Goal: Task Accomplishment & Management: Complete application form

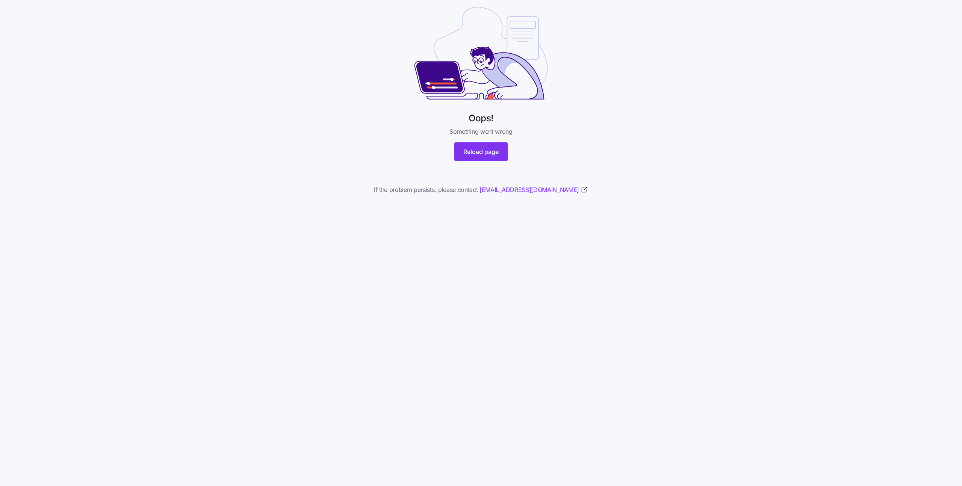
click at [244, 127] on div "Oops! Something went wrong Reload page If the problem persists, please contact …" at bounding box center [481, 111] width 962 height 222
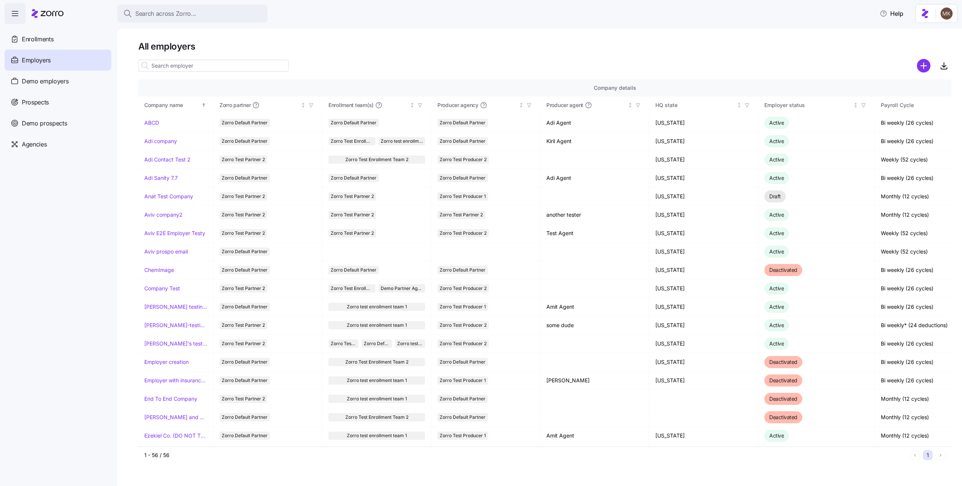
click at [946, 16] on html "Search across Zorro... Help Enrollments Employers Demo employers Prospects Demo…" at bounding box center [481, 241] width 962 height 482
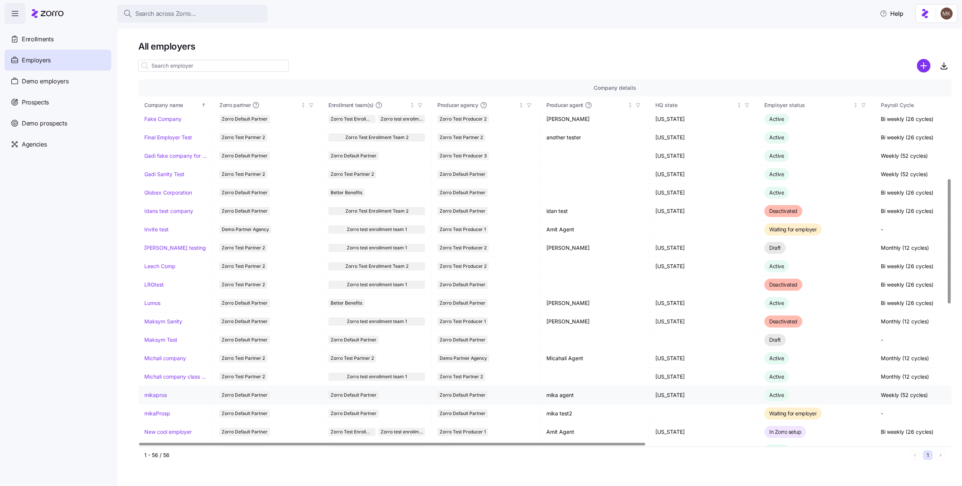
scroll to position [395, 0]
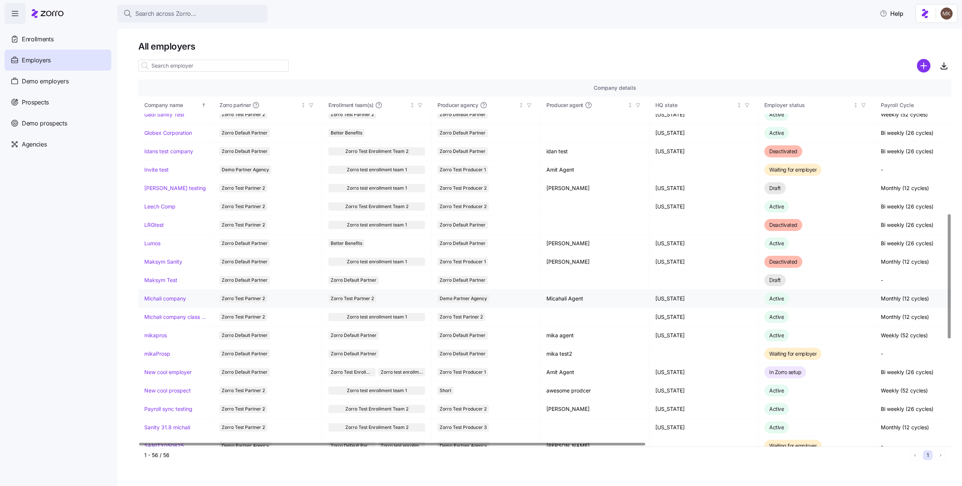
click at [174, 301] on link "Michali company" at bounding box center [165, 299] width 42 height 8
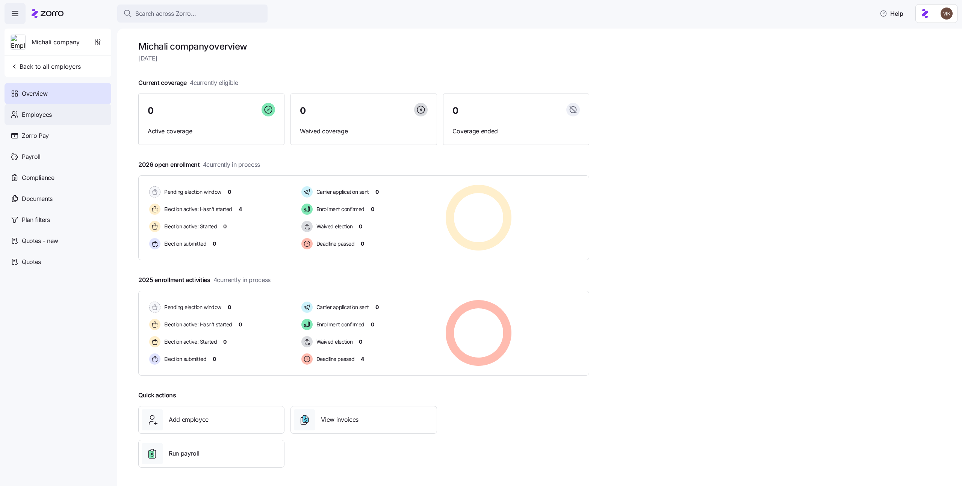
click at [54, 115] on div "Employees" at bounding box center [58, 114] width 107 height 21
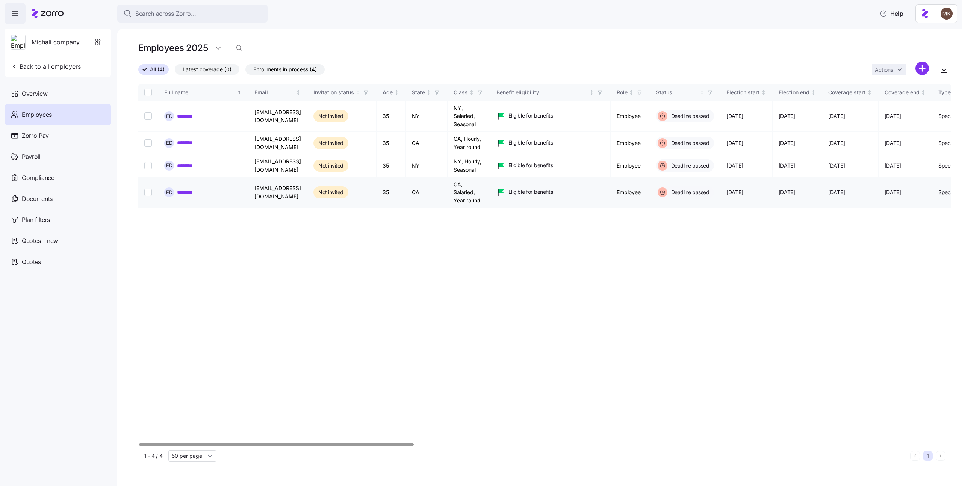
click at [197, 192] on link "********" at bounding box center [190, 193] width 26 height 8
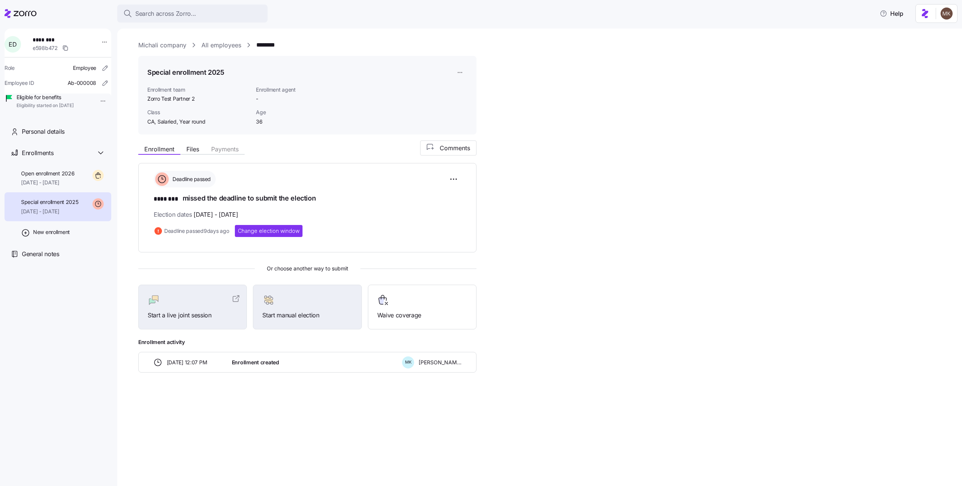
click at [92, 203] on div "Special enrollment 2025 10/01/2025 - 12/31/2025" at bounding box center [58, 206] width 107 height 29
click at [90, 193] on div "Open enrollment 2026 01/01/2026 - 12/31/2026" at bounding box center [58, 178] width 107 height 29
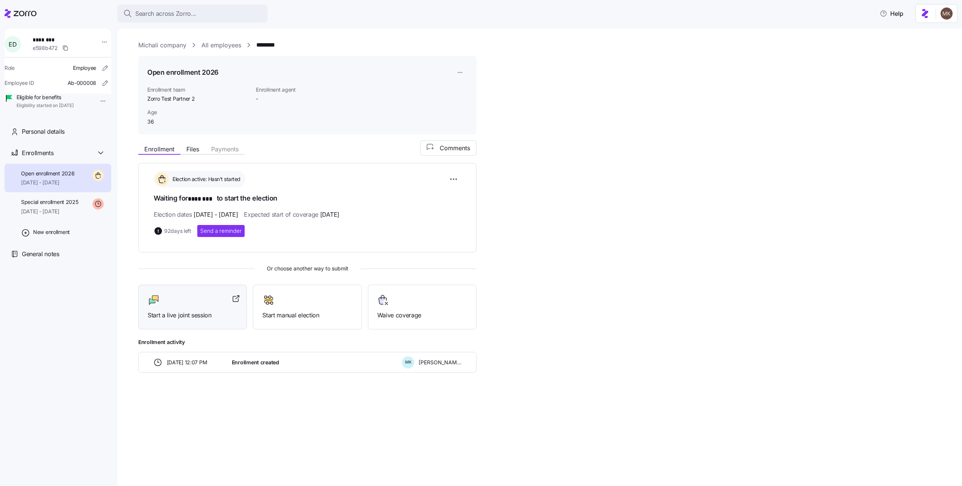
click at [150, 303] on icon at bounding box center [152, 302] width 6 height 6
click at [205, 44] on link "All employees" at bounding box center [221, 45] width 40 height 9
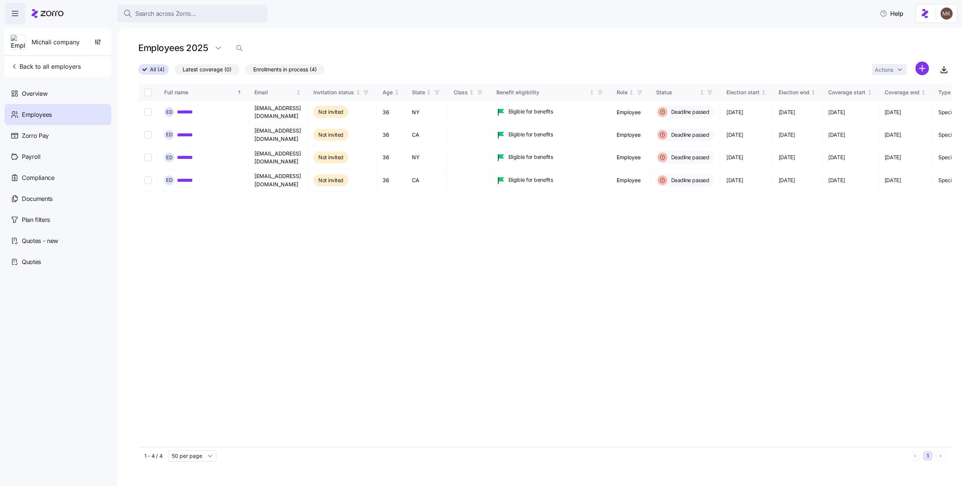
click at [573, 64] on div "All (4) Latest coverage (0) Enrollments in process (4) Actions" at bounding box center [544, 70] width 813 height 16
click at [59, 13] on icon at bounding box center [48, 13] width 32 height 9
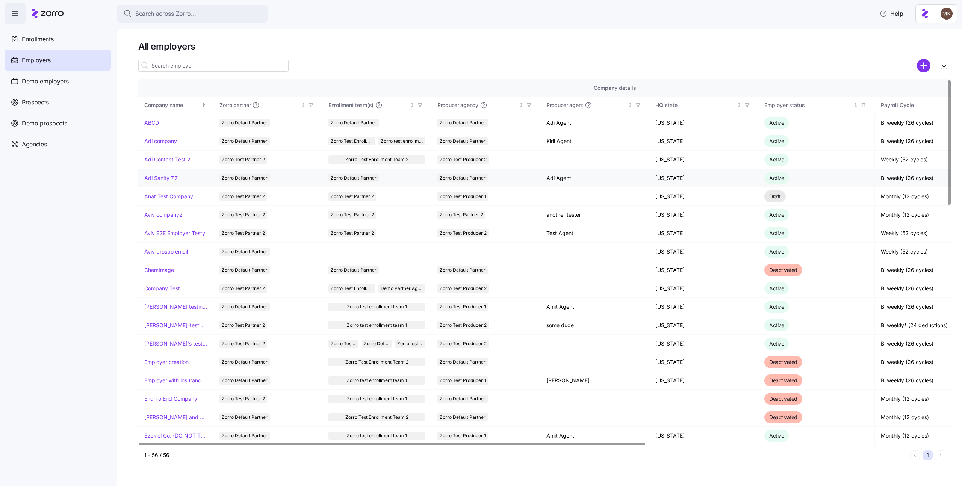
click at [171, 176] on link "Adi Sanity 7.7" at bounding box center [160, 178] width 33 height 8
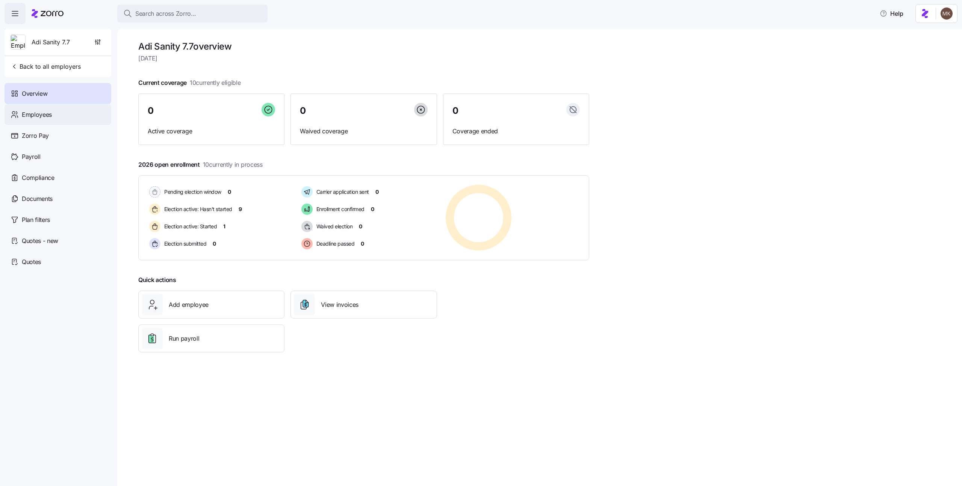
click at [46, 119] on span "Employees" at bounding box center [37, 114] width 30 height 9
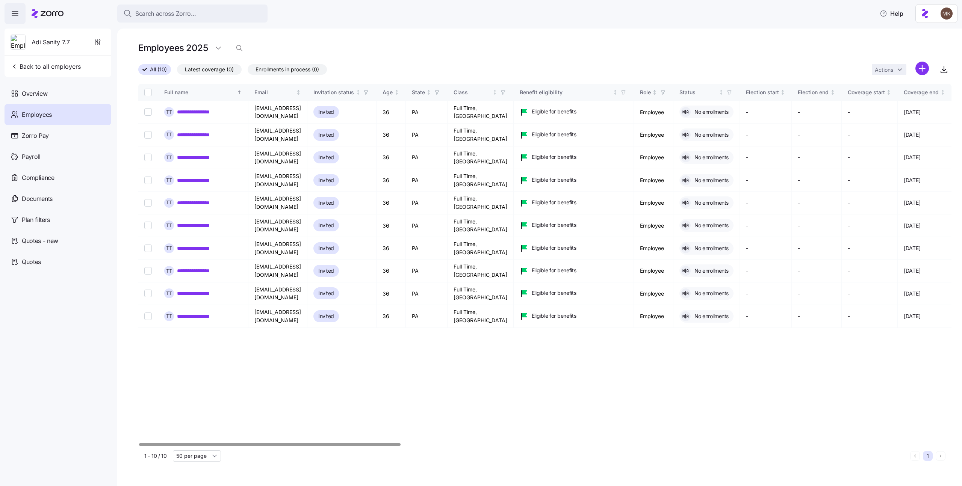
click at [52, 12] on icon at bounding box center [48, 13] width 32 height 9
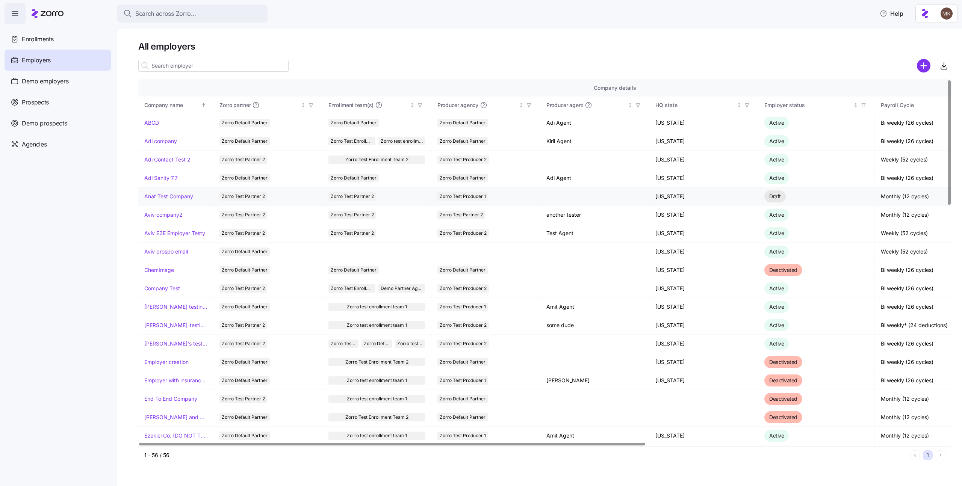
click at [162, 198] on link "Anat Test Company" at bounding box center [168, 197] width 49 height 8
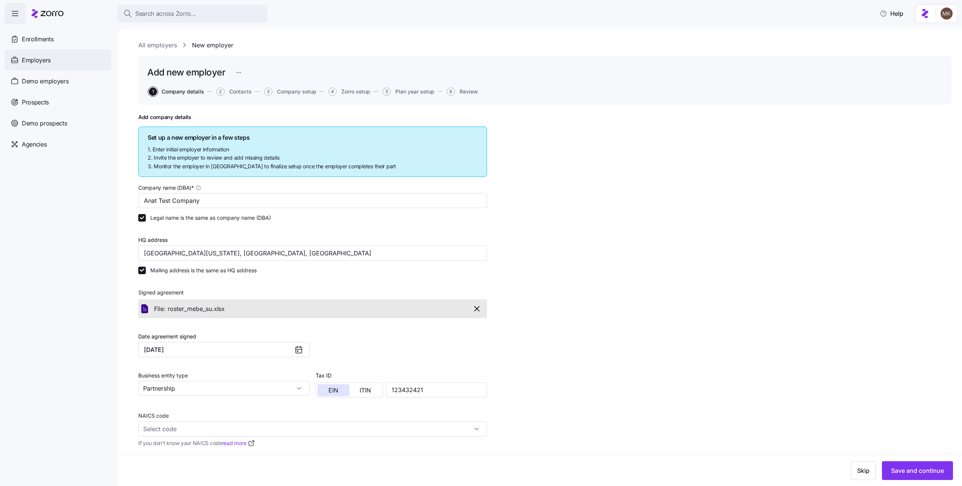
click at [56, 59] on div "Employers" at bounding box center [58, 60] width 107 height 21
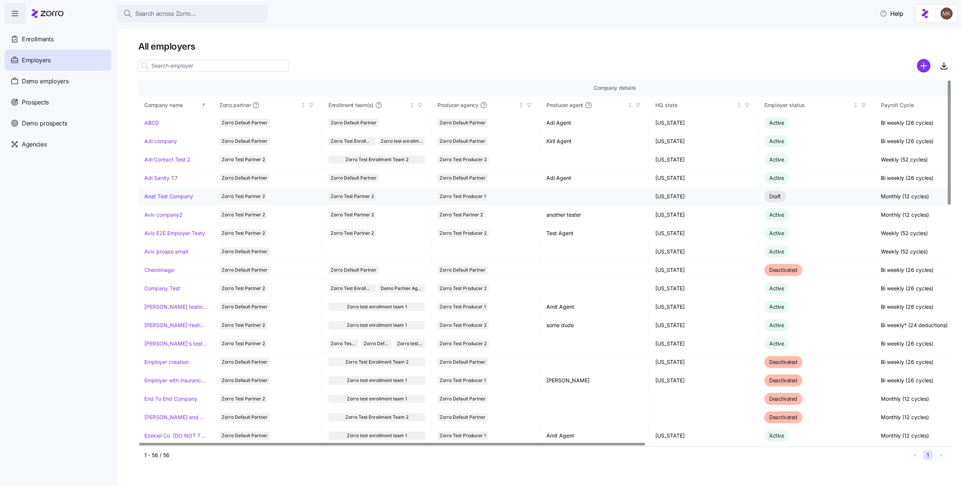
click at [157, 197] on link "Anat Test Company" at bounding box center [168, 197] width 49 height 8
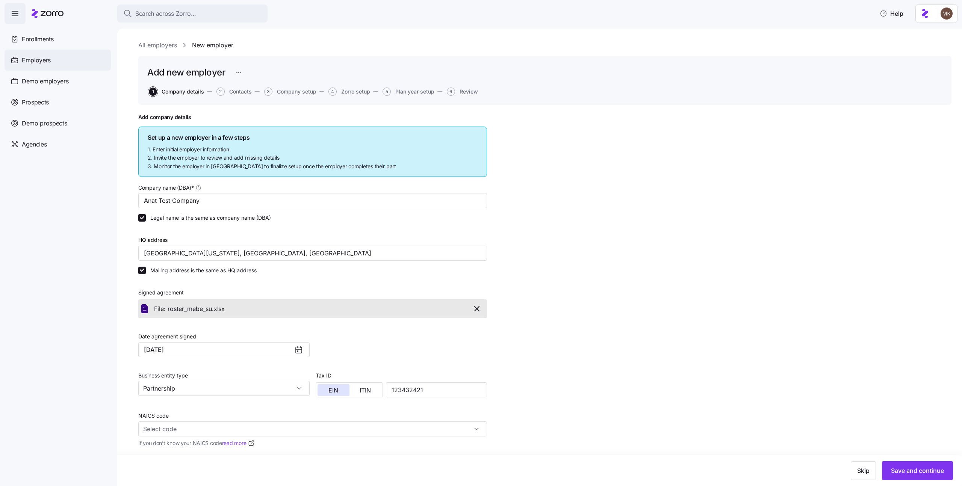
click at [54, 54] on div "Employers" at bounding box center [58, 60] width 107 height 21
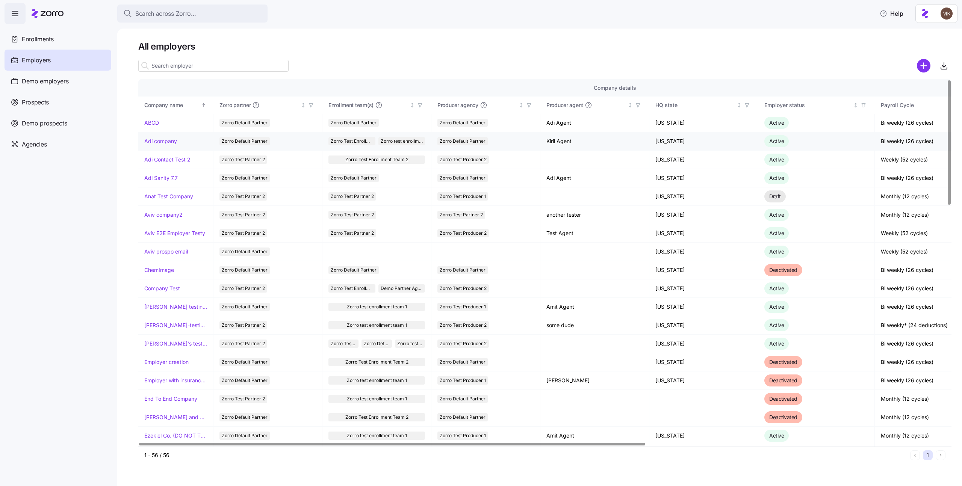
click at [166, 143] on link "Adi company" at bounding box center [160, 142] width 33 height 8
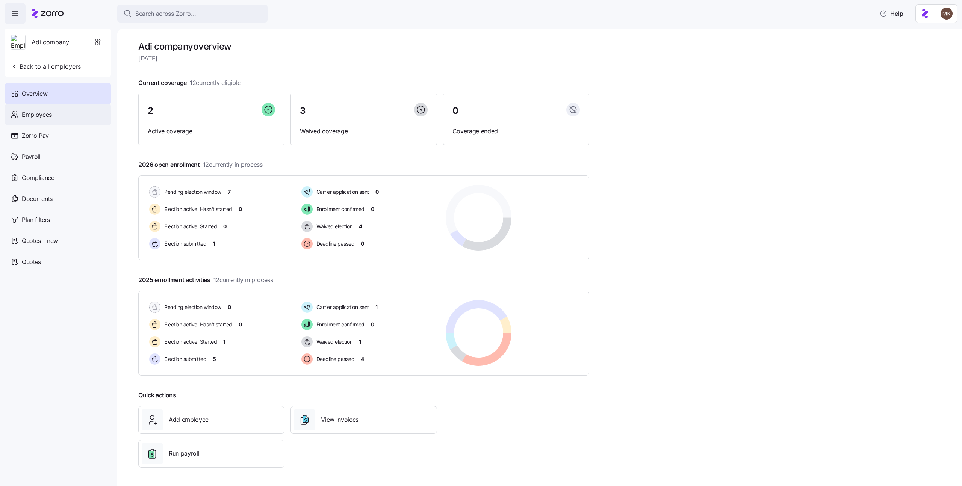
click at [72, 111] on div "Employees" at bounding box center [58, 114] width 107 height 21
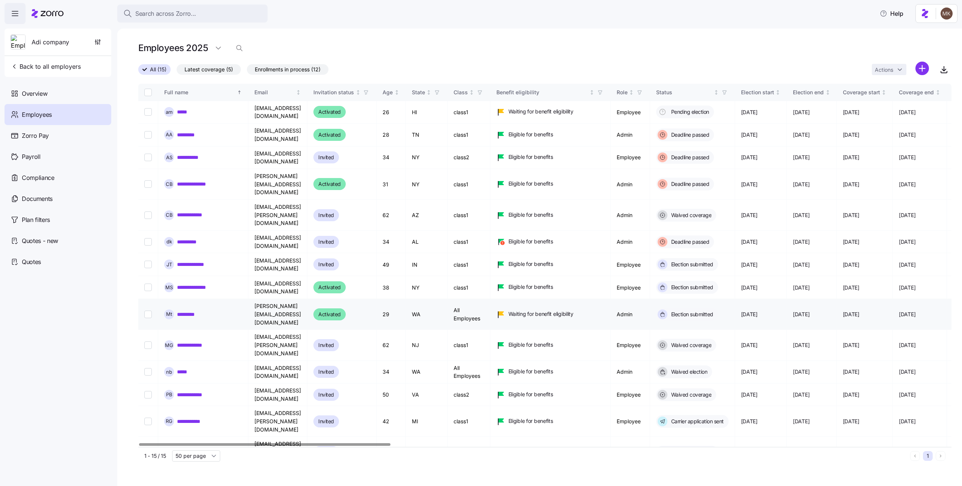
click at [195, 311] on link "*********" at bounding box center [188, 315] width 23 height 8
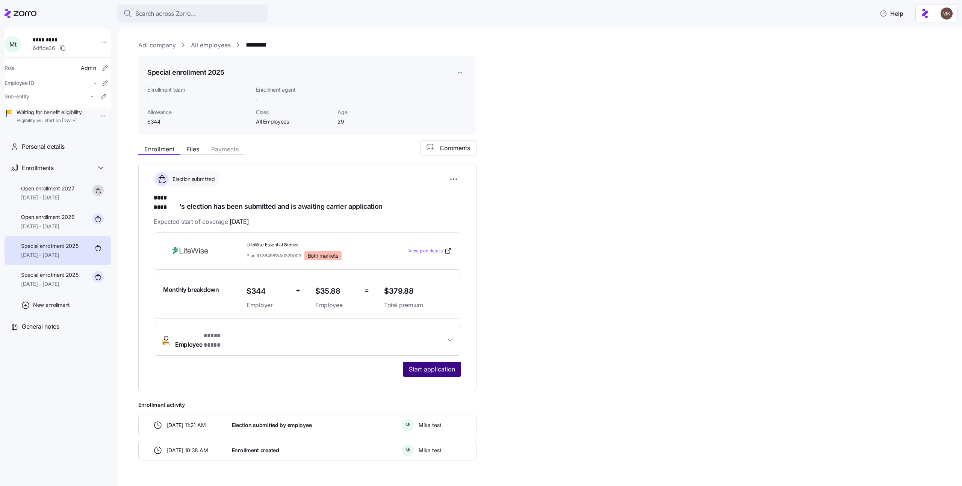
click at [437, 365] on span "Start application" at bounding box center [432, 369] width 46 height 9
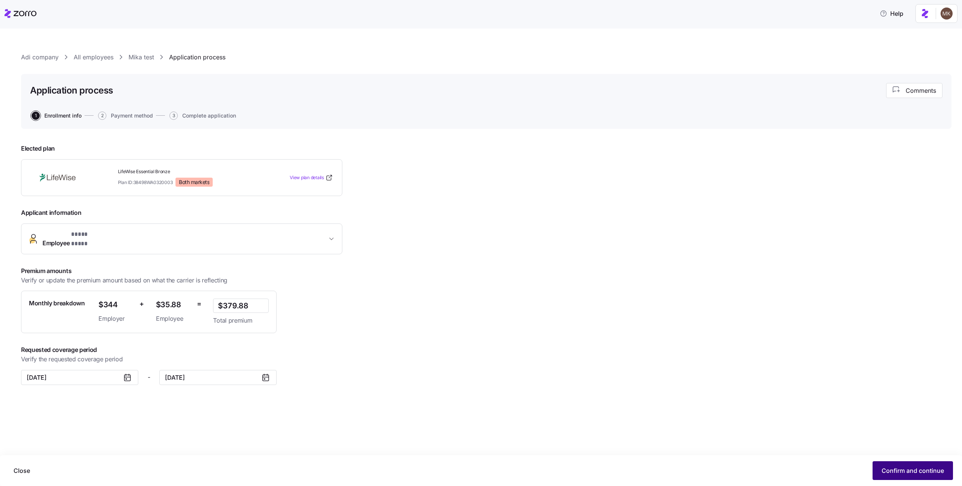
click at [888, 473] on span "Confirm and continue" at bounding box center [913, 470] width 62 height 9
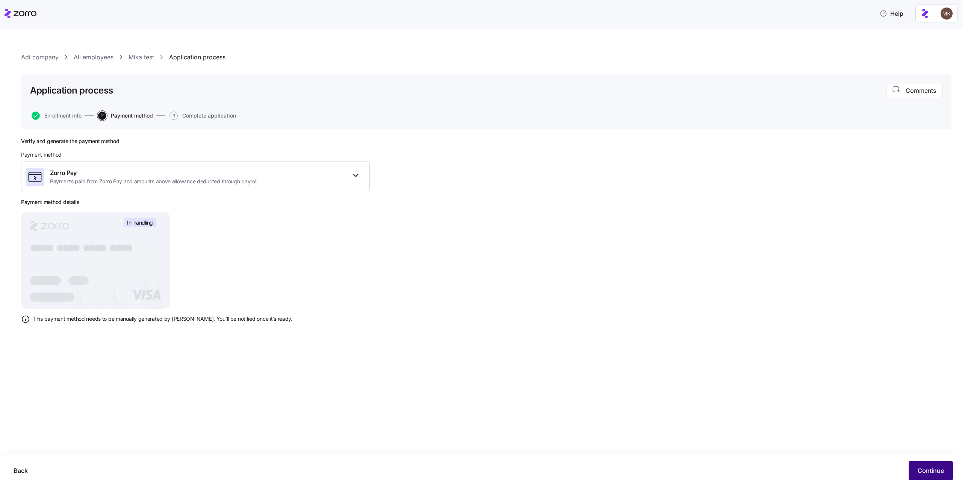
click at [916, 468] on button "Continue" at bounding box center [931, 470] width 44 height 19
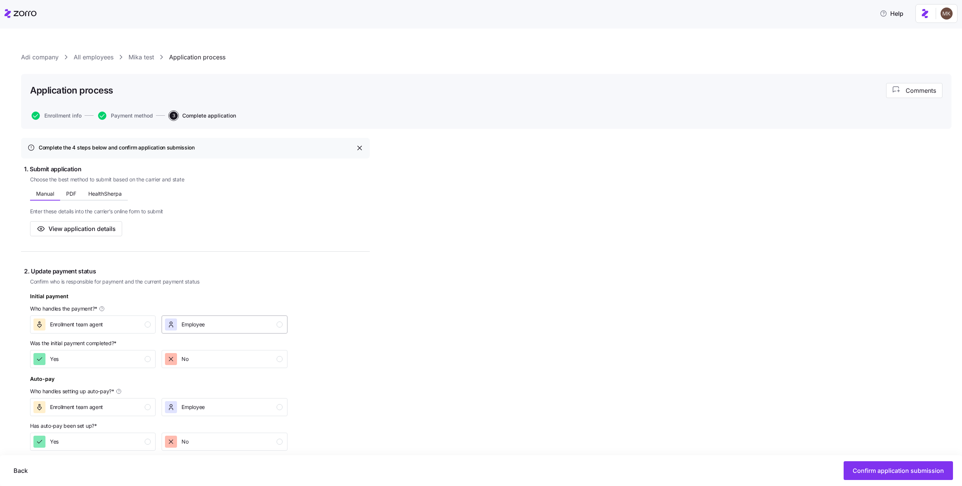
click at [272, 322] on div "Employee" at bounding box center [223, 325] width 117 height 12
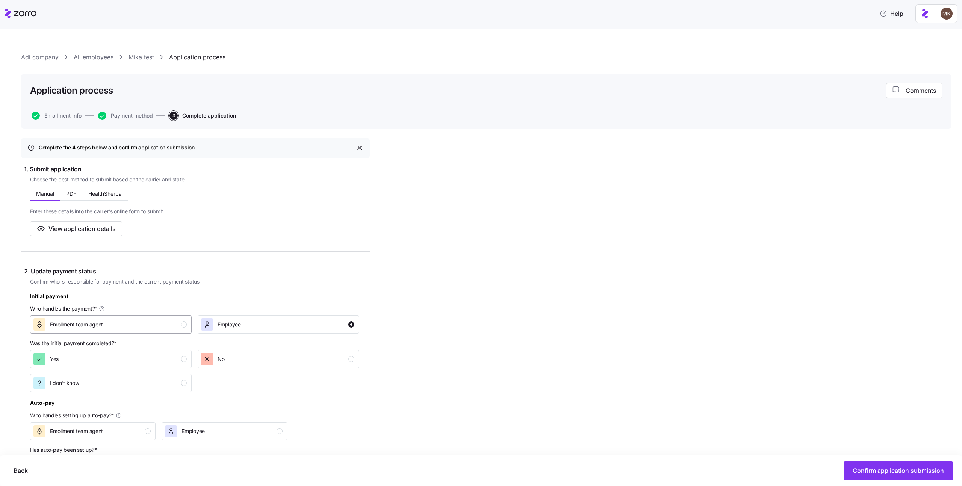
click at [165, 322] on div "Enrollment team agent" at bounding box center [109, 325] width 153 height 12
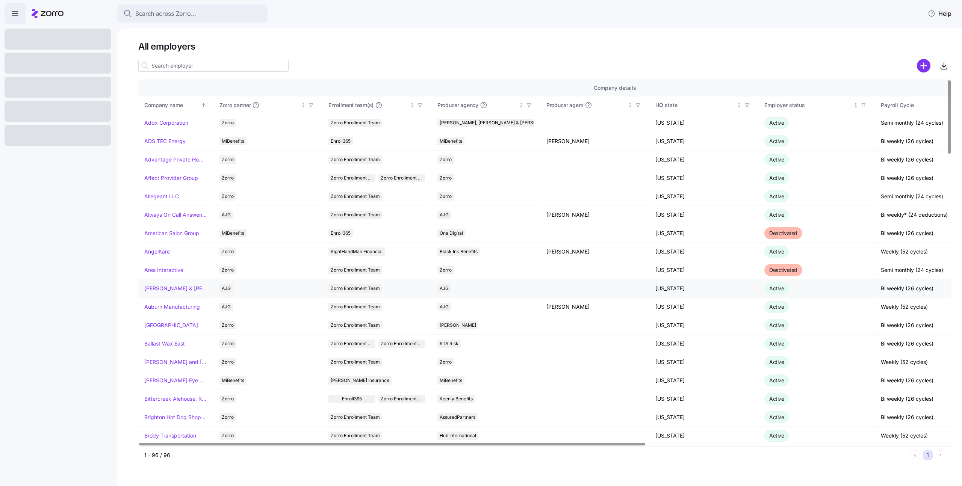
scroll to position [2, 0]
